Goal: Transaction & Acquisition: Purchase product/service

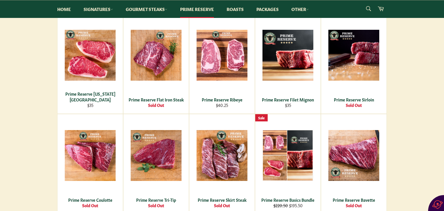
scroll to position [127, 0]
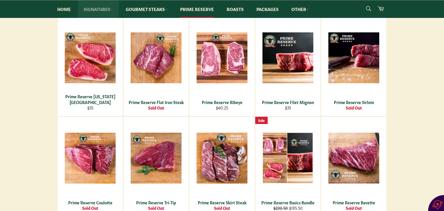
click at [111, 8] on link "Signatures" at bounding box center [98, 9] width 41 height 18
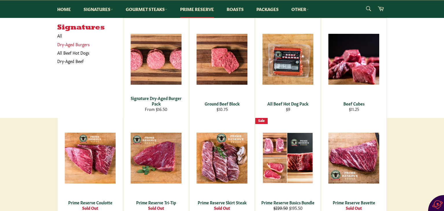
click at [75, 45] on link "Dry-Aged Burgers" at bounding box center [85, 44] width 63 height 8
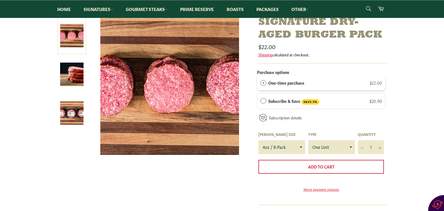
scroll to position [81, 0]
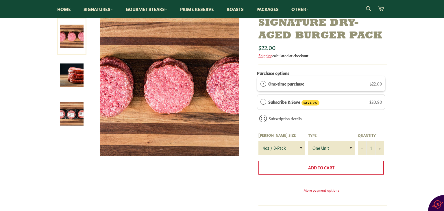
click at [70, 108] on img at bounding box center [71, 113] width 23 height 23
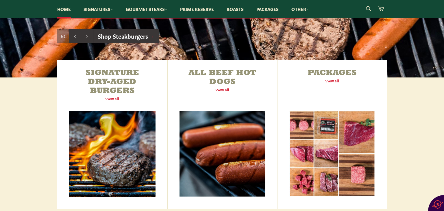
scroll to position [185, 0]
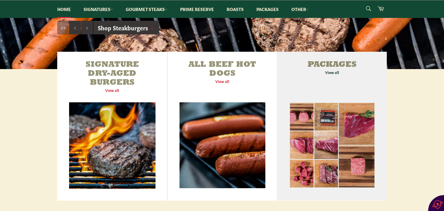
click at [333, 73] on link "Packages View all" at bounding box center [332, 126] width 109 height 149
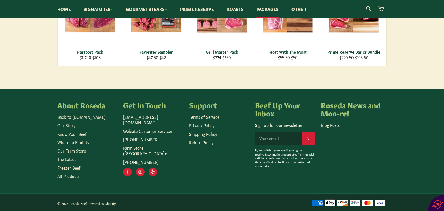
scroll to position [162, 0]
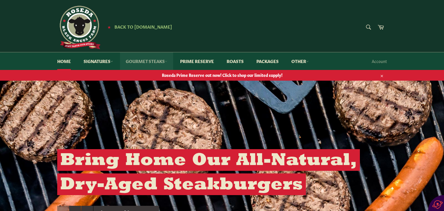
click at [166, 62] on link "Gourmet Steaks" at bounding box center [146, 61] width 53 height 18
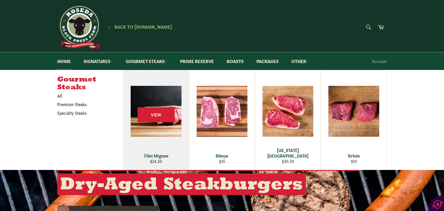
click at [158, 156] on div "Filet Mignon" at bounding box center [156, 155] width 58 height 5
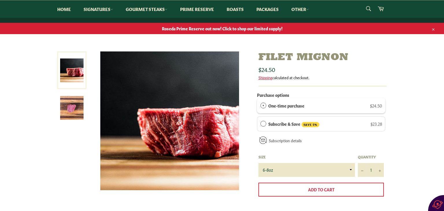
scroll to position [46, 0]
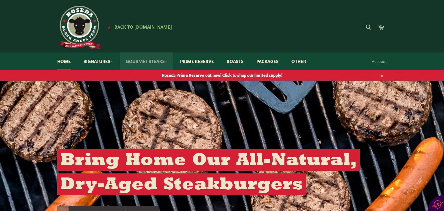
click at [167, 61] on link "Gourmet Steaks" at bounding box center [146, 61] width 53 height 18
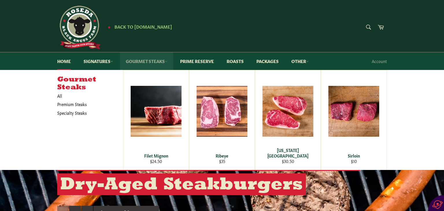
click at [167, 61] on link "Gourmet Steaks" at bounding box center [146, 61] width 53 height 18
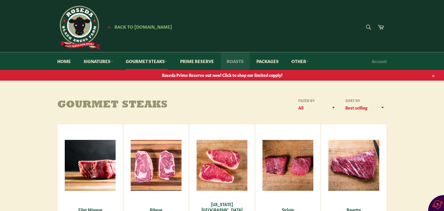
click at [236, 65] on link "Roasts" at bounding box center [235, 61] width 29 height 18
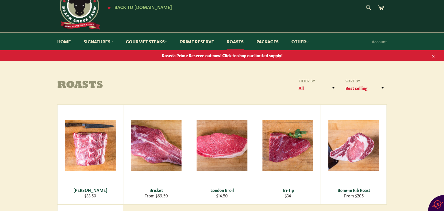
scroll to position [12, 0]
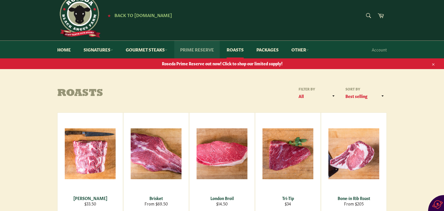
click at [197, 49] on link "Prime Reserve" at bounding box center [196, 50] width 45 height 18
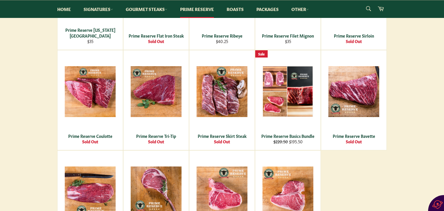
scroll to position [197, 0]
